Goal: Learn about a topic

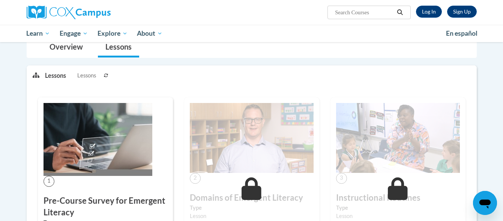
scroll to position [60, 0]
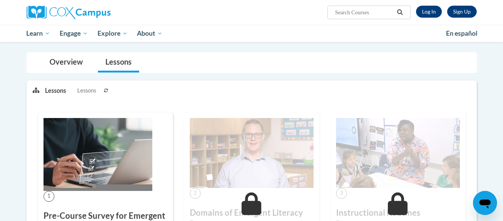
click at [70, 150] on img at bounding box center [98, 154] width 109 height 73
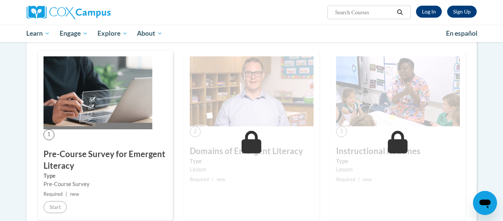
scroll to position [120, 0]
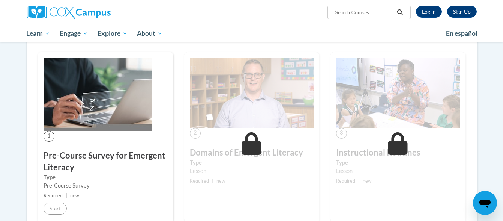
click at [93, 102] on img at bounding box center [98, 94] width 109 height 73
click at [95, 99] on img at bounding box center [98, 94] width 109 height 73
click at [95, 98] on img at bounding box center [98, 94] width 109 height 73
click at [95, 97] on img at bounding box center [98, 94] width 109 height 73
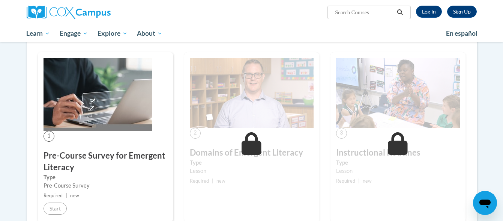
click at [95, 98] on img at bounding box center [98, 94] width 109 height 73
click at [78, 105] on img at bounding box center [98, 94] width 109 height 73
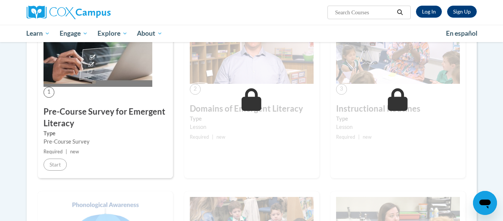
scroll to position [165, 0]
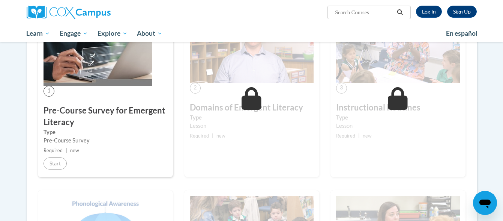
click at [242, 71] on img at bounding box center [252, 48] width 124 height 70
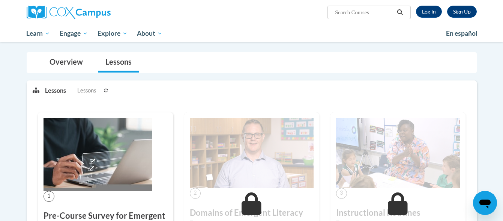
scroll to position [45, 0]
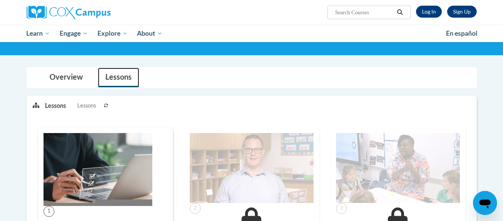
click at [112, 79] on link "Lessons" at bounding box center [118, 78] width 41 height 20
click at [83, 156] on img at bounding box center [98, 169] width 109 height 73
click at [69, 162] on img at bounding box center [98, 169] width 109 height 73
click at [69, 163] on img at bounding box center [98, 169] width 109 height 73
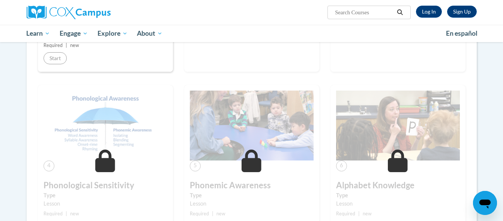
scroll to position [285, 0]
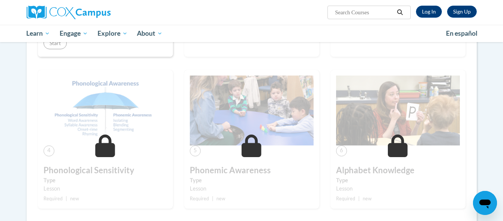
click at [80, 114] on img at bounding box center [106, 110] width 124 height 70
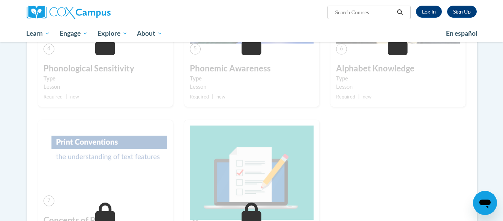
scroll to position [390, 0]
